Goal: Task Accomplishment & Management: Complete application form

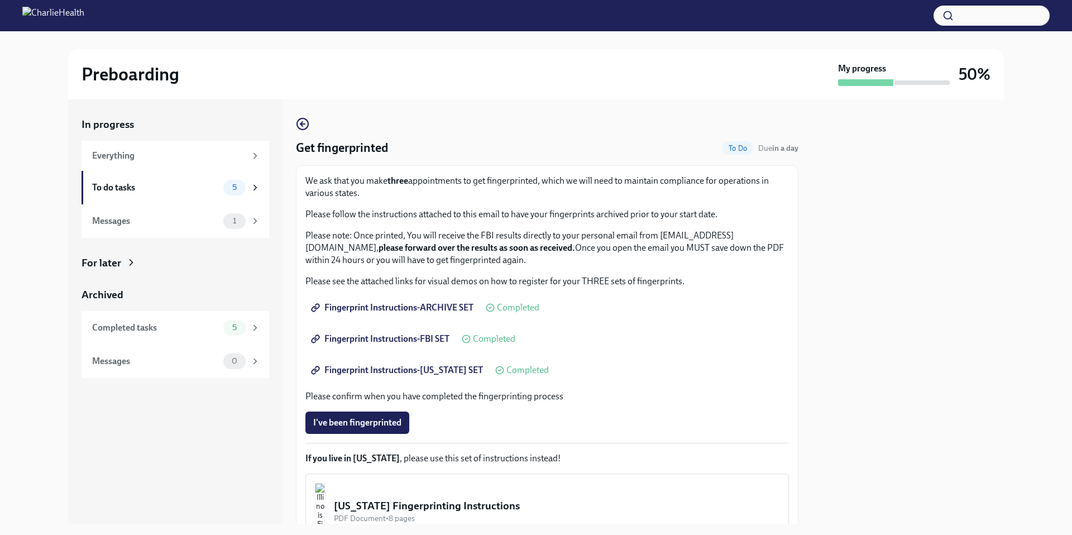
scroll to position [69, 0]
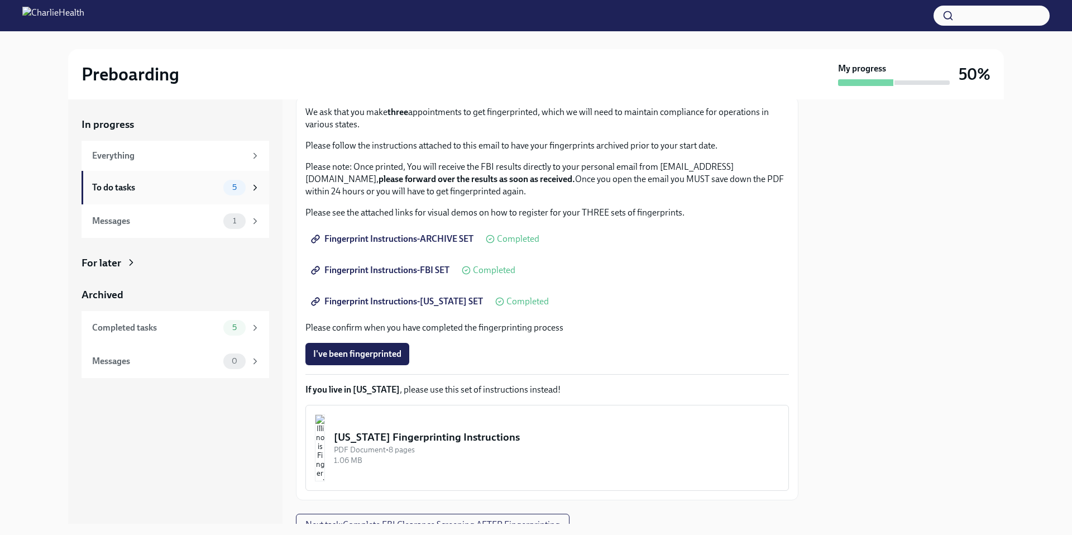
click at [161, 189] on div "To do tasks" at bounding box center [155, 188] width 127 height 12
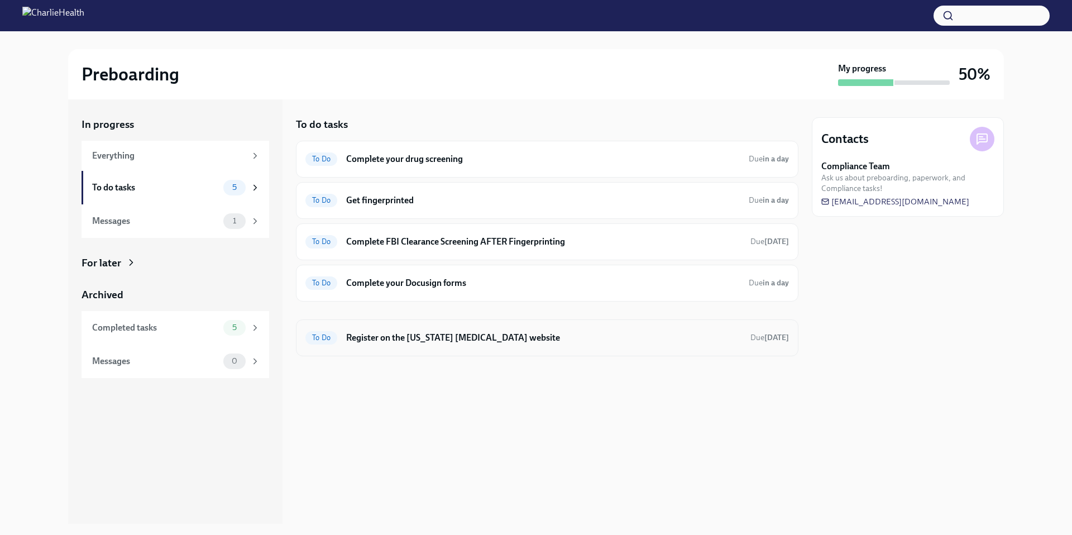
click at [474, 341] on h6 "Register on the [US_STATE] [MEDICAL_DATA] website" at bounding box center [543, 338] width 395 height 12
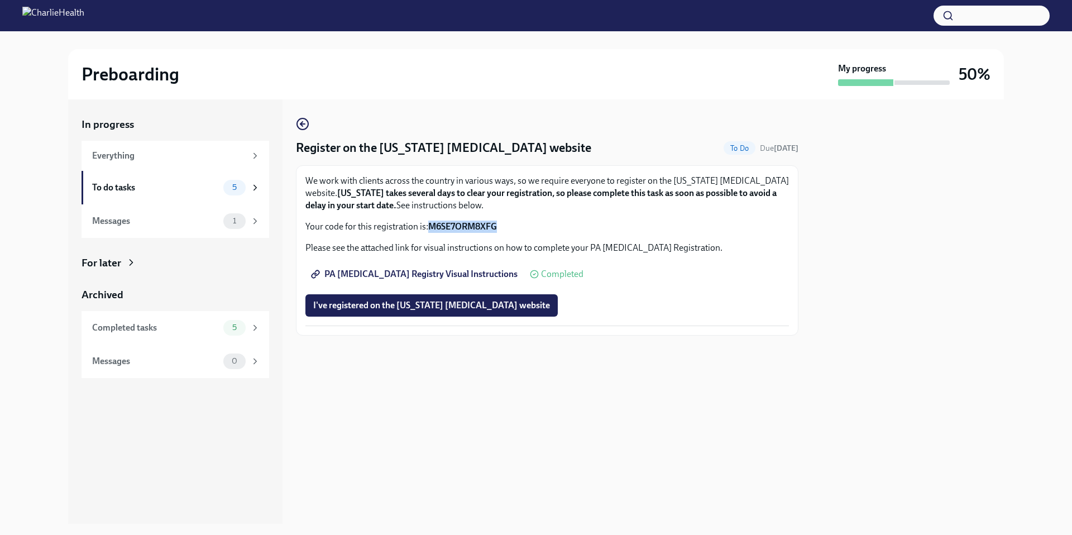
drag, startPoint x: 503, startPoint y: 227, endPoint x: 428, endPoint y: 227, distance: 74.8
click at [428, 227] on p "Your code for this registration is: M6SE7ORM8XFG" at bounding box center [548, 227] width 484 height 12
copy p "M6SE7ORM8XFG"
click at [455, 277] on span "PA [MEDICAL_DATA] Registry Visual Instructions" at bounding box center [415, 274] width 204 height 11
click at [470, 230] on strong "M6SE7ORM8XFG" at bounding box center [462, 226] width 69 height 11
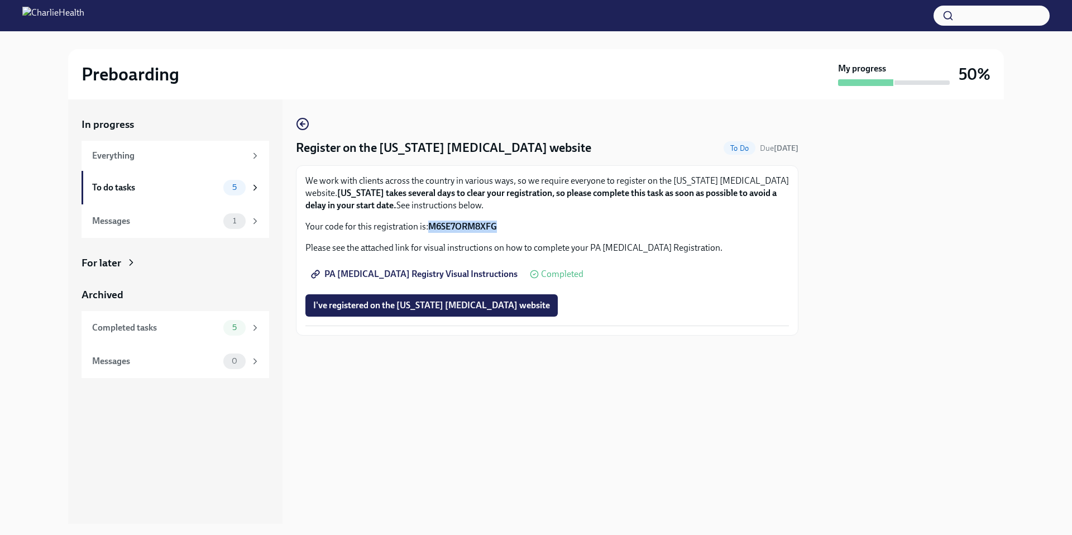
drag, startPoint x: 430, startPoint y: 227, endPoint x: 501, endPoint y: 230, distance: 71.0
click at [501, 230] on p "Your code for this registration is: M6SE7ORM8XFG" at bounding box center [548, 227] width 484 height 12
copy strong "M6SE7ORM8XFG"
click at [384, 300] on span "I've registered on the [US_STATE] [MEDICAL_DATA] website" at bounding box center [431, 305] width 237 height 11
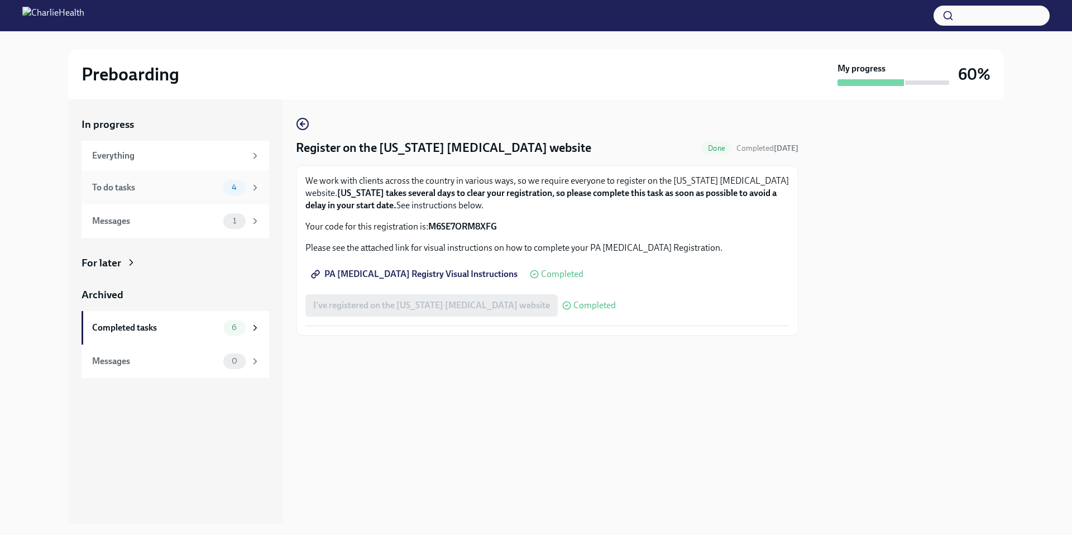
click at [194, 183] on div "To do tasks" at bounding box center [155, 188] width 127 height 12
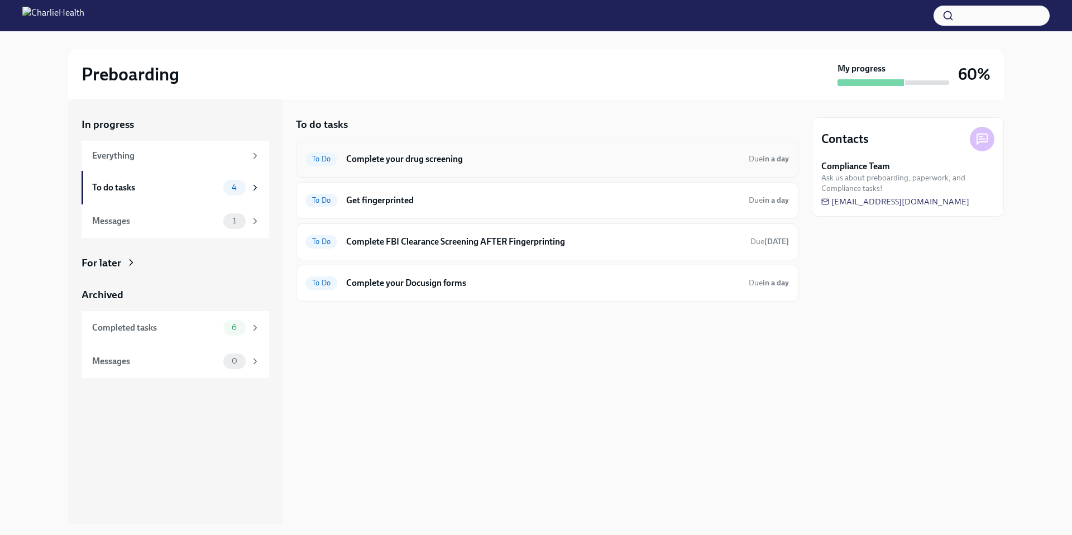
click at [387, 163] on h6 "Complete your drug screening" at bounding box center [543, 159] width 394 height 12
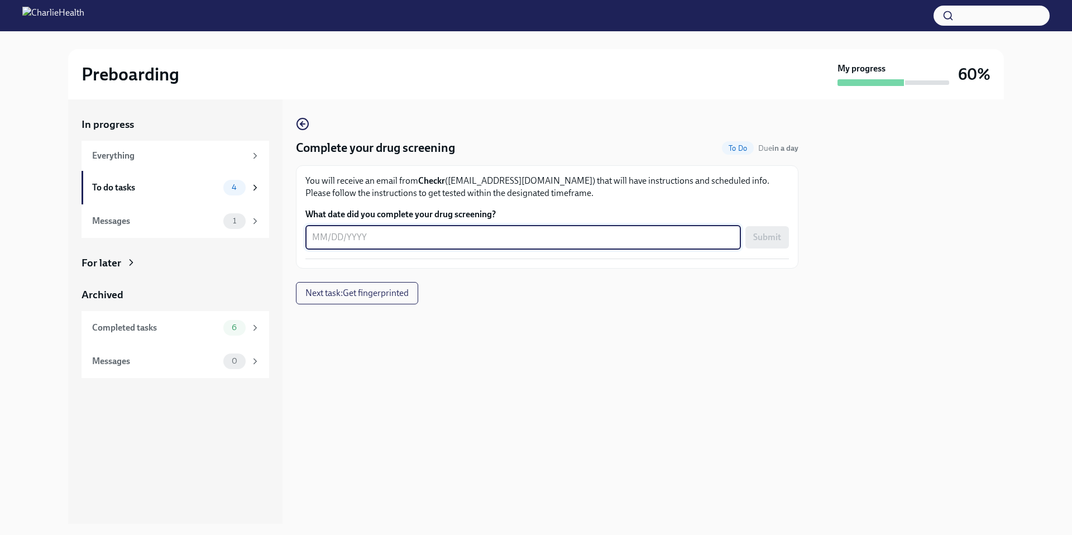
click at [401, 241] on textarea "What date did you complete your drug screening?" at bounding box center [523, 237] width 422 height 13
type textarea "0"
type textarea "[DATE]"
click at [768, 238] on span "Submit" at bounding box center [767, 237] width 28 height 11
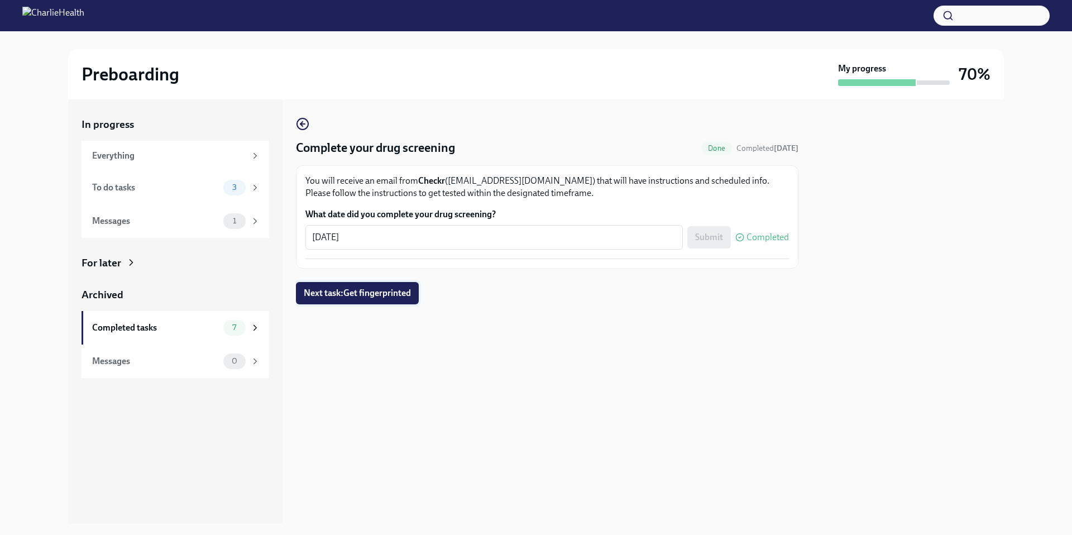
click at [408, 294] on span "Next task : Get fingerprinted" at bounding box center [357, 293] width 107 height 11
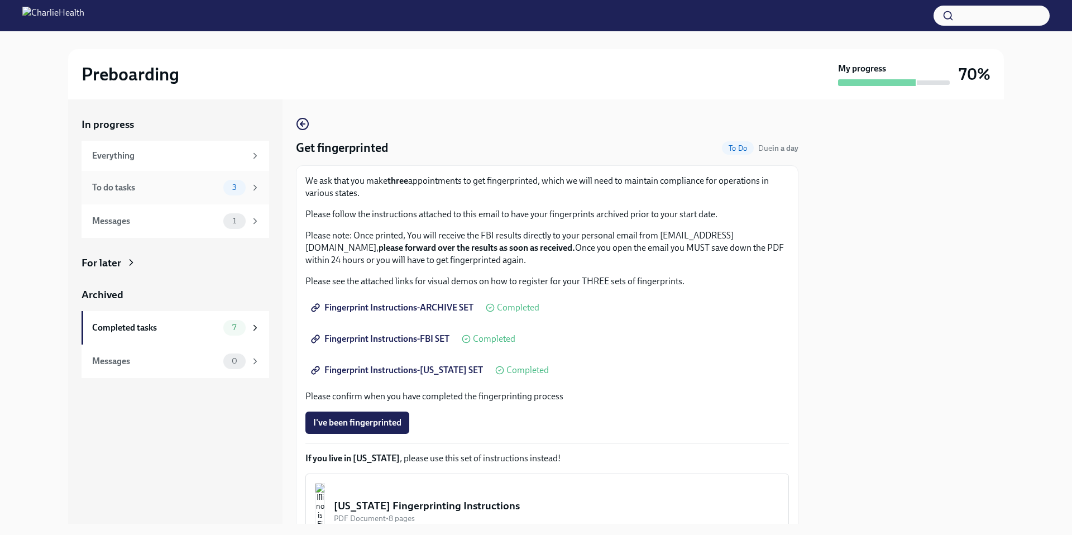
click at [252, 192] on icon at bounding box center [255, 188] width 10 height 10
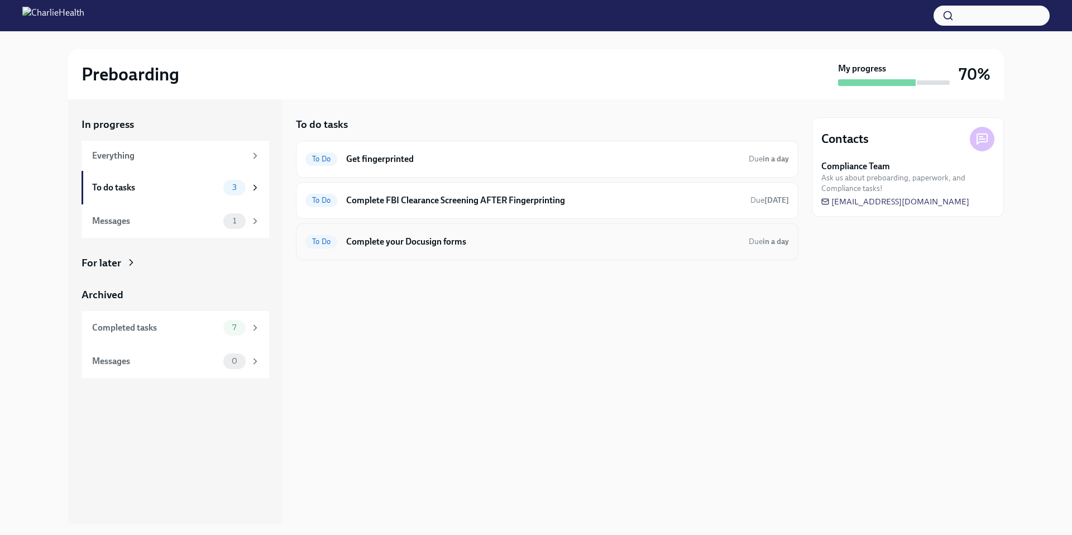
click at [445, 246] on h6 "Complete your Docusign forms" at bounding box center [543, 242] width 394 height 12
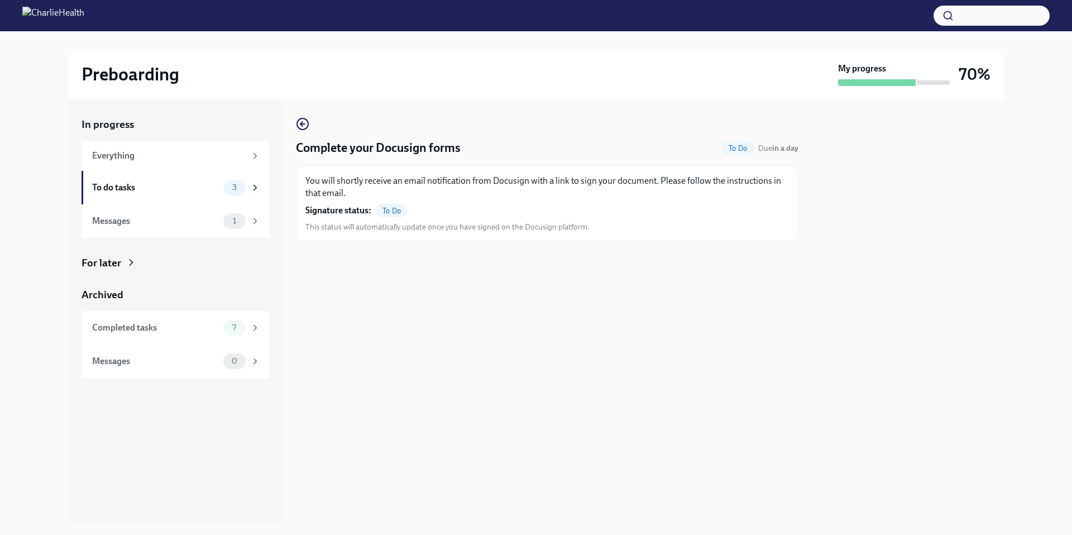
click at [394, 210] on span "To Do" at bounding box center [392, 211] width 32 height 8
click at [392, 212] on span "To Do" at bounding box center [392, 211] width 32 height 8
click at [241, 215] on div "1" at bounding box center [234, 221] width 22 height 16
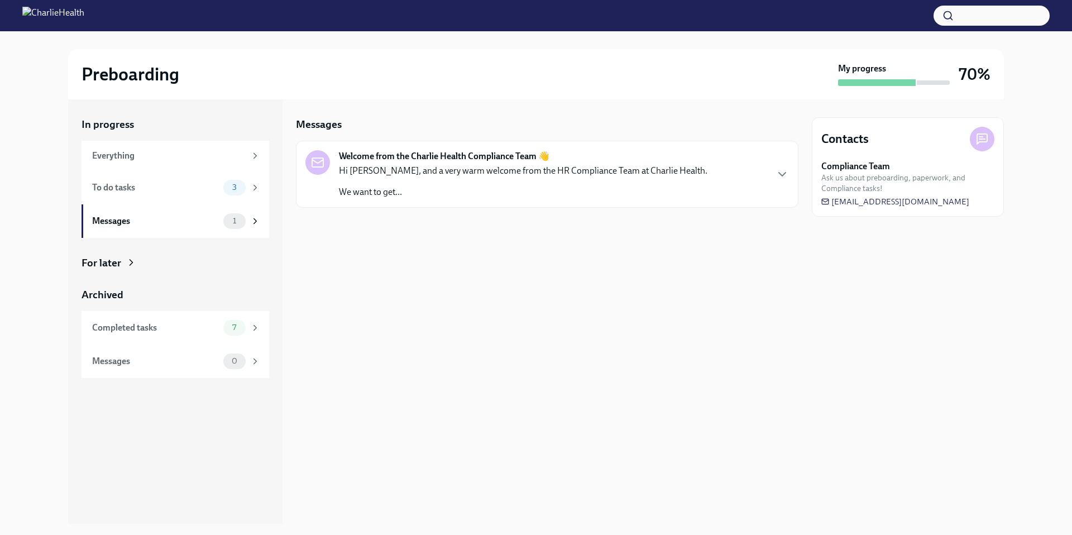
click at [784, 175] on icon "button" at bounding box center [782, 174] width 13 height 13
